Goal: Transaction & Acquisition: Purchase product/service

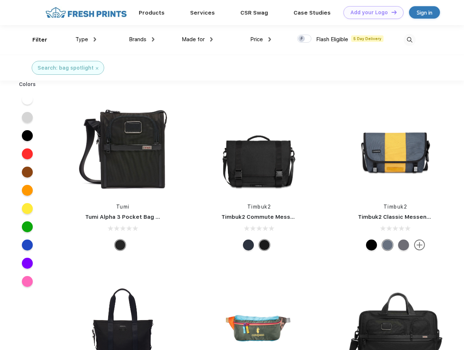
scroll to position [0, 0]
click at [371, 12] on link "Add your Logo Design Tool" at bounding box center [373, 12] width 60 height 13
click at [0, 0] on div "Design Tool" at bounding box center [0, 0] width 0 height 0
click at [391, 12] on link "Add your Logo Design Tool" at bounding box center [373, 12] width 60 height 13
click at [35, 40] on div "Filter" at bounding box center [39, 40] width 15 height 8
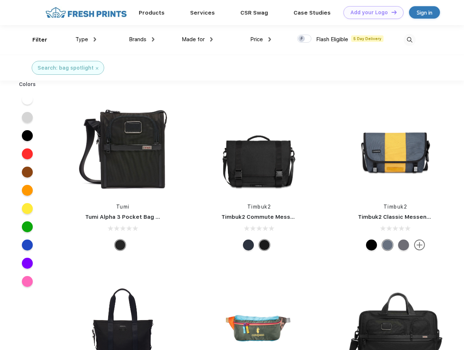
click at [86, 39] on span "Type" at bounding box center [81, 39] width 13 height 7
click at [142, 39] on span "Brands" at bounding box center [137, 39] width 17 height 7
click at [197, 39] on span "Made for" at bounding box center [193, 39] width 23 height 7
click at [261, 39] on span "Price" at bounding box center [256, 39] width 13 height 7
click at [304, 39] on div at bounding box center [304, 39] width 14 height 8
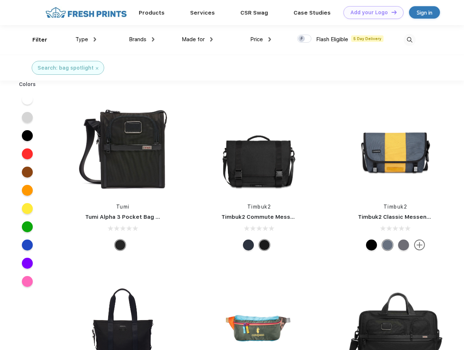
click at [302, 39] on input "checkbox" at bounding box center [299, 36] width 5 height 5
click at [409, 40] on img at bounding box center [409, 40] width 12 height 12
